Goal: Task Accomplishment & Management: Complete application form

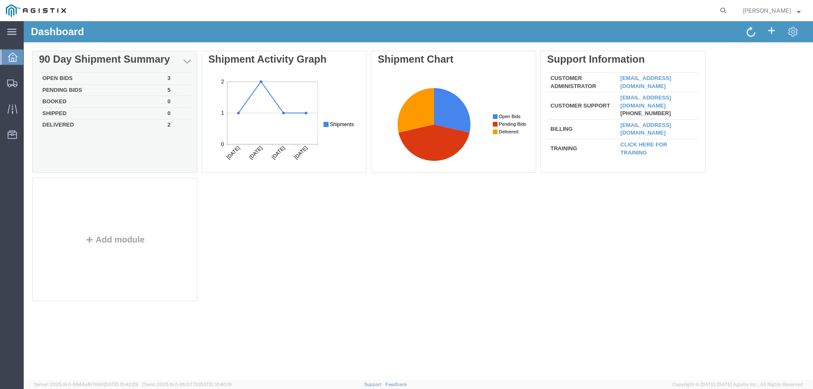
click at [68, 75] on td "Open Bids" at bounding box center [101, 79] width 125 height 12
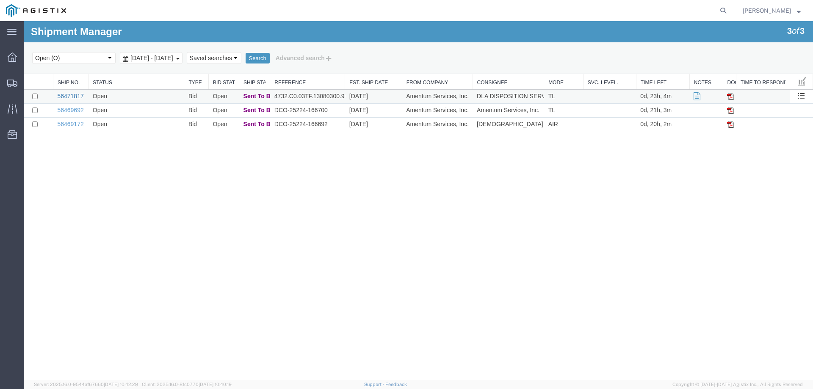
click at [77, 96] on link "56471817" at bounding box center [70, 96] width 26 height 7
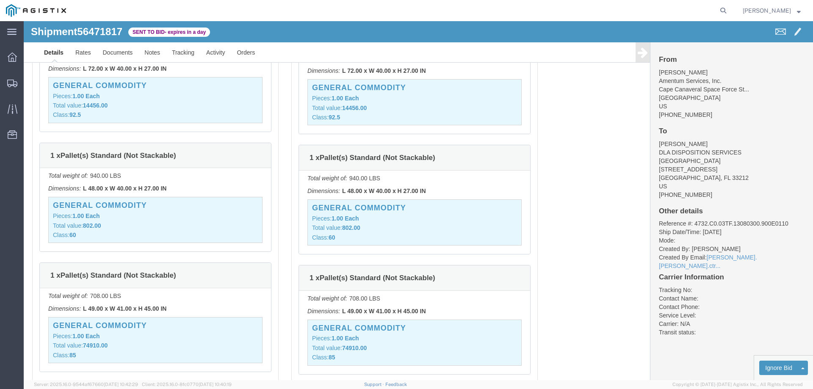
scroll to position [1355, 0]
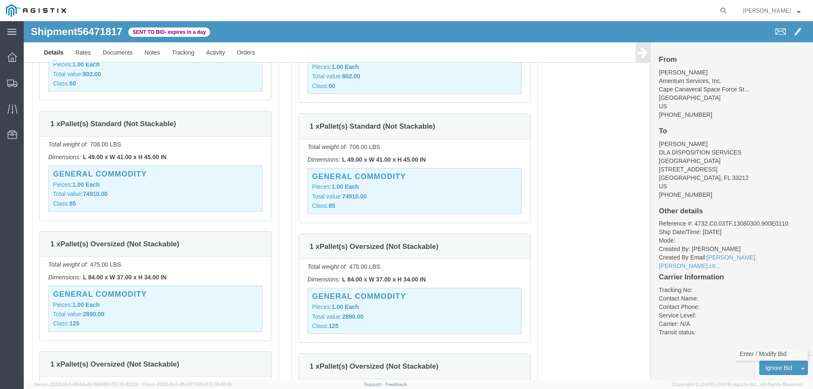
click link "Enter / Modify Bid"
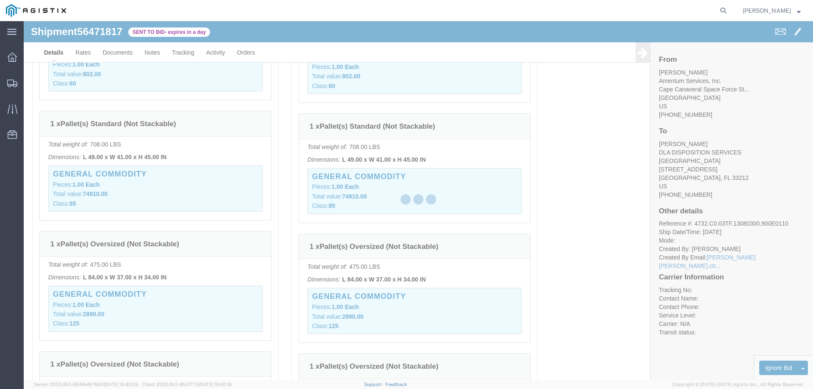
select select "23073"
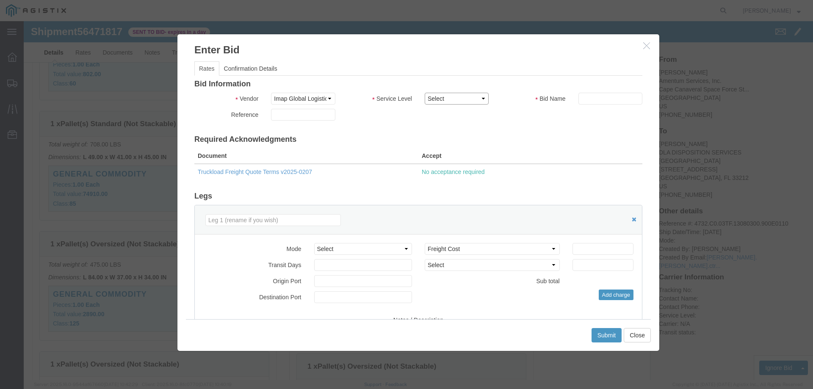
click select "Select Air Ocean TL Standard 3 - 5 Day"
select select "42723"
click select "Select Air Ocean TL Standard 3 - 5 Day"
click input "text"
type input "56471817"
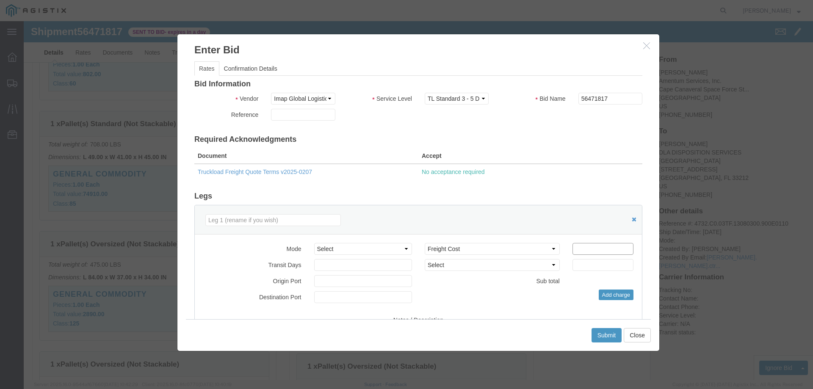
click input "number"
type input "850"
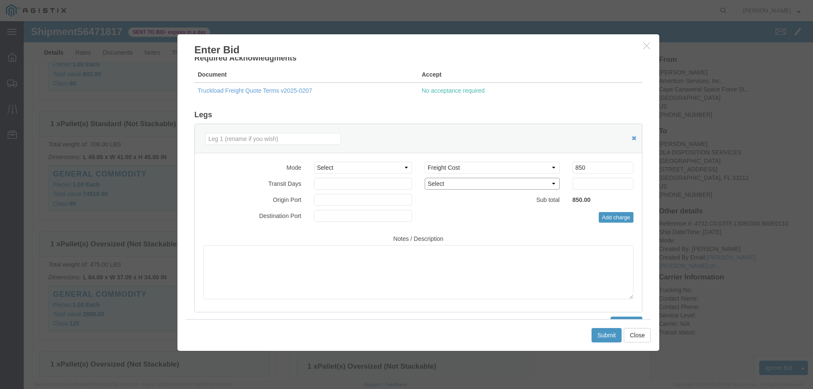
scroll to position [85, 0]
click select "Select Air Less than Truckload Multi-Leg Ocean Freight Rail Small Parcel Truckl…"
select select "TL"
click select "Select Air Less than Truckload Multi-Leg Ocean Freight Rail Small Parcel Truckl…"
click button "Submit"
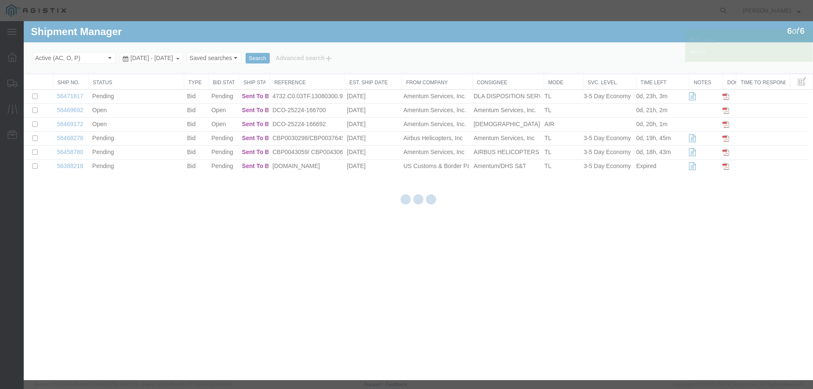
scroll to position [0, 0]
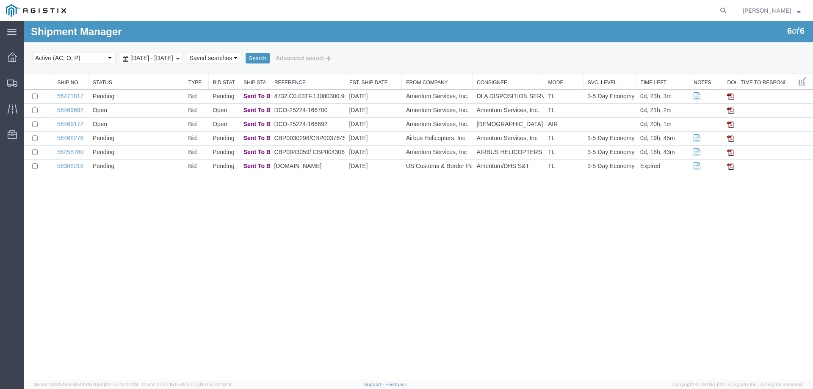
click at [174, 216] on div "Shipment Manager 6 of 6 Search Select status Active (AC, O, P) All Approved Awa…" at bounding box center [418, 200] width 789 height 359
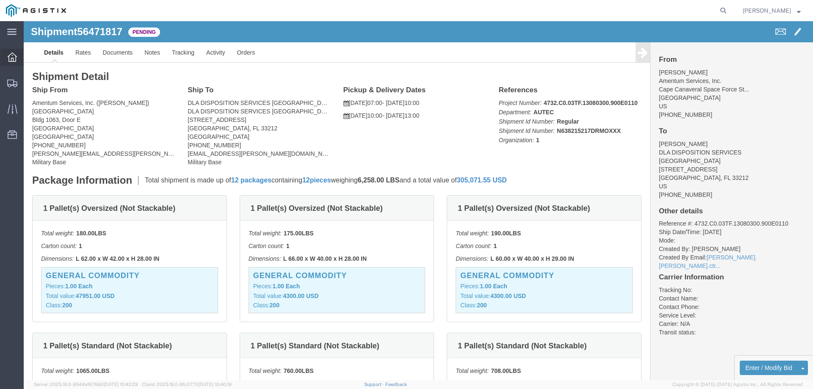
click at [29, 56] on span "Dashboard" at bounding box center [26, 57] width 6 height 17
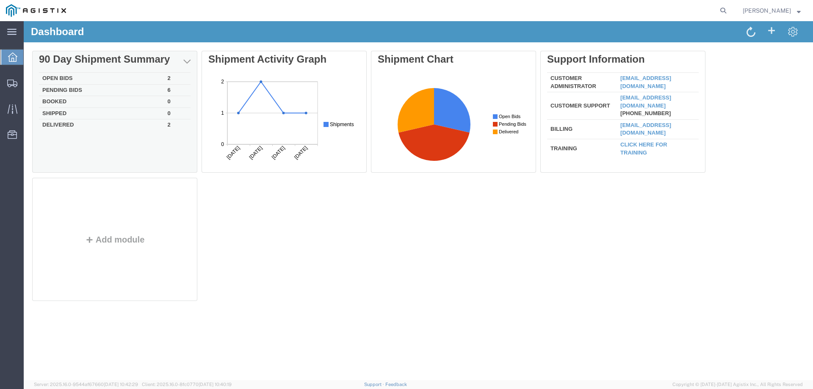
click at [58, 78] on td "Open Bids" at bounding box center [101, 79] width 125 height 12
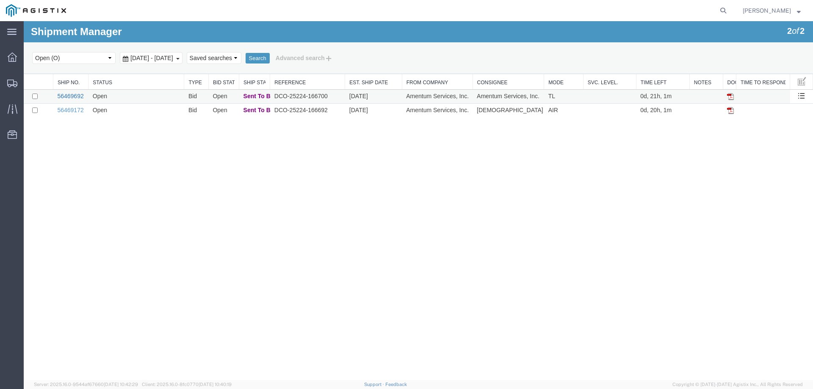
click at [70, 93] on link "56469692" at bounding box center [70, 96] width 26 height 7
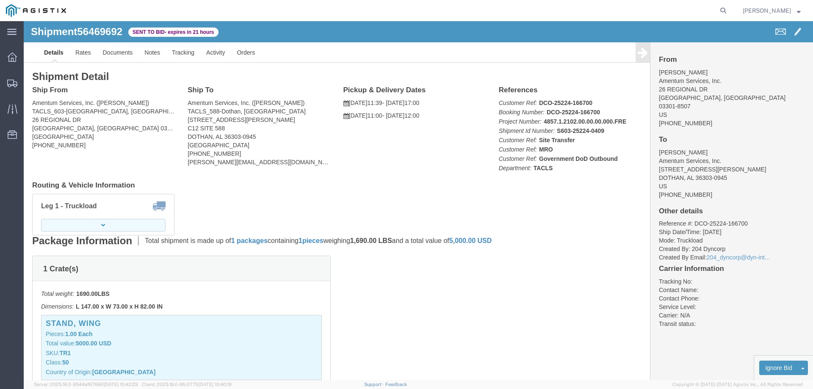
click button "button"
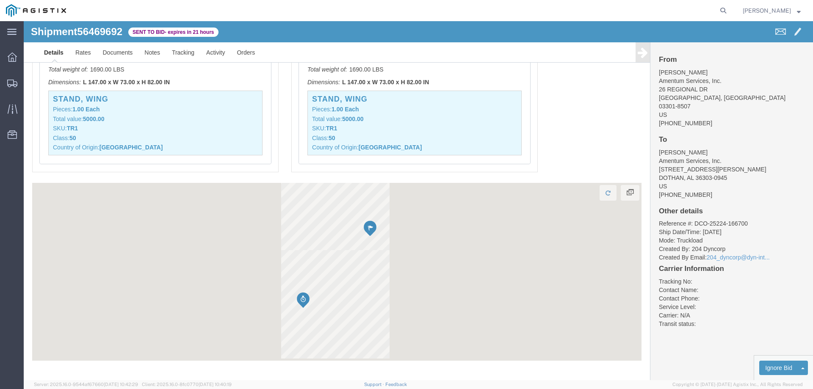
scroll to position [587, 0]
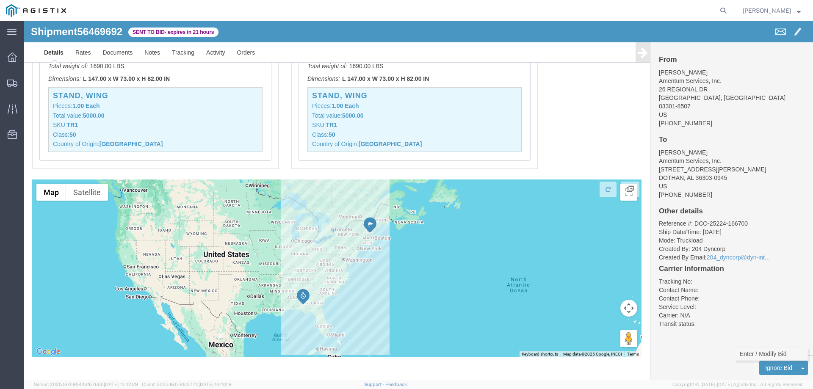
click link "Enter / Modify Bid"
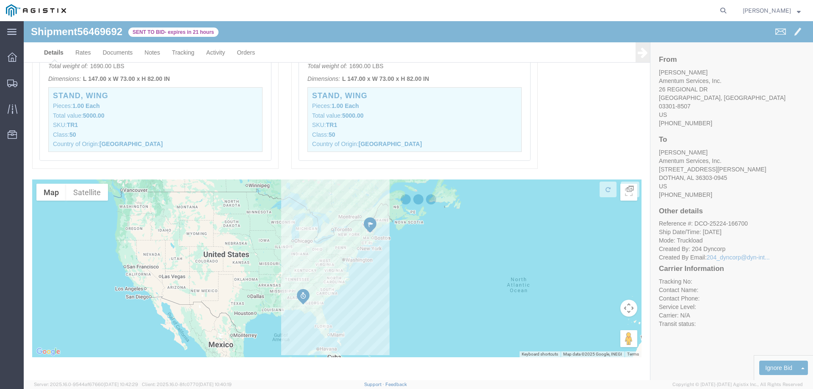
select select "23073"
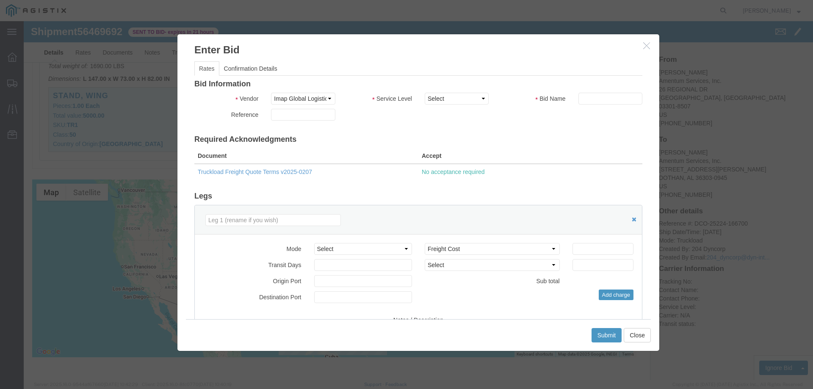
click label "Service Level"
click select "Select Air Ocean TL Standard 3 - 5 Day"
select select "42723"
click select "Select Air Ocean TL Standard 3 - 5 Day"
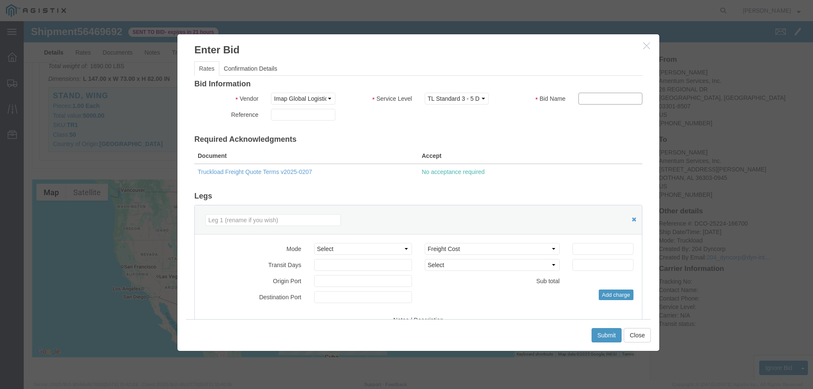
click input "text"
type input "56469692"
click select "Select Air Less than Truckload Multi-Leg Ocean Freight Rail Small Parcel Truckl…"
select select "TL"
click select "Select Air Less than Truckload Multi-Leg Ocean Freight Rail Small Parcel Truckl…"
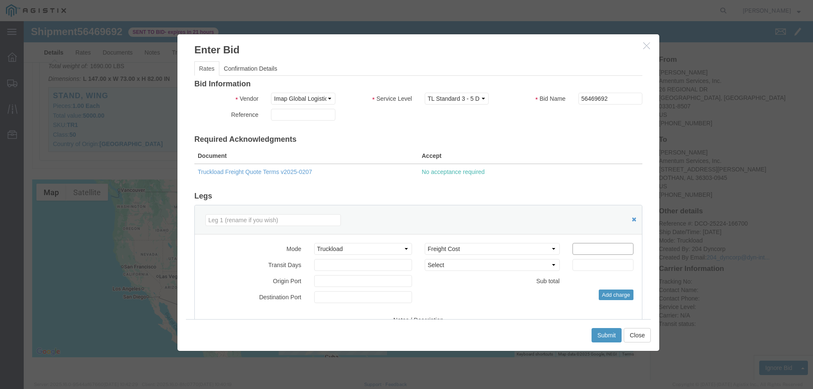
click input "number"
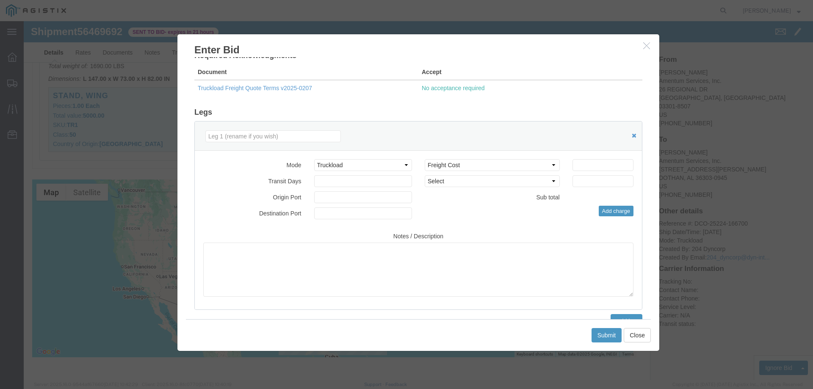
scroll to position [85, 0]
click input "number"
type input "3250"
click textarea
type textarea "flatbed hot shot"
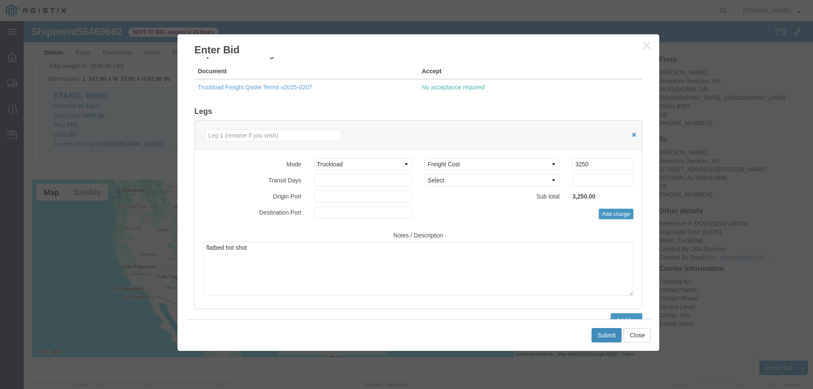
click button "Submit"
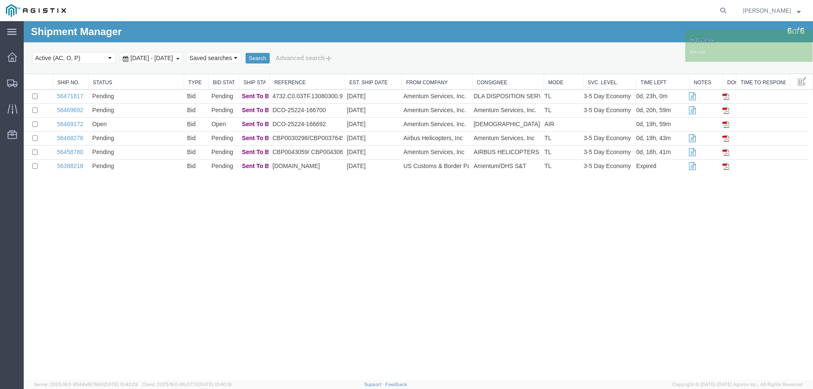
scroll to position [0, 0]
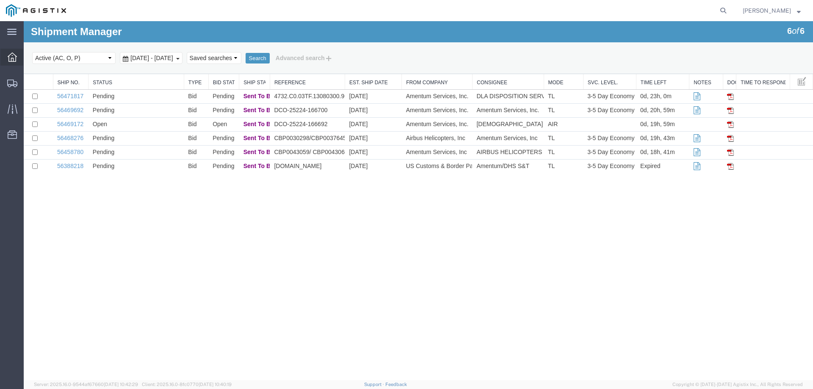
click at [29, 55] on span "Dashboard" at bounding box center [26, 57] width 6 height 17
